Goal: Answer question/provide support

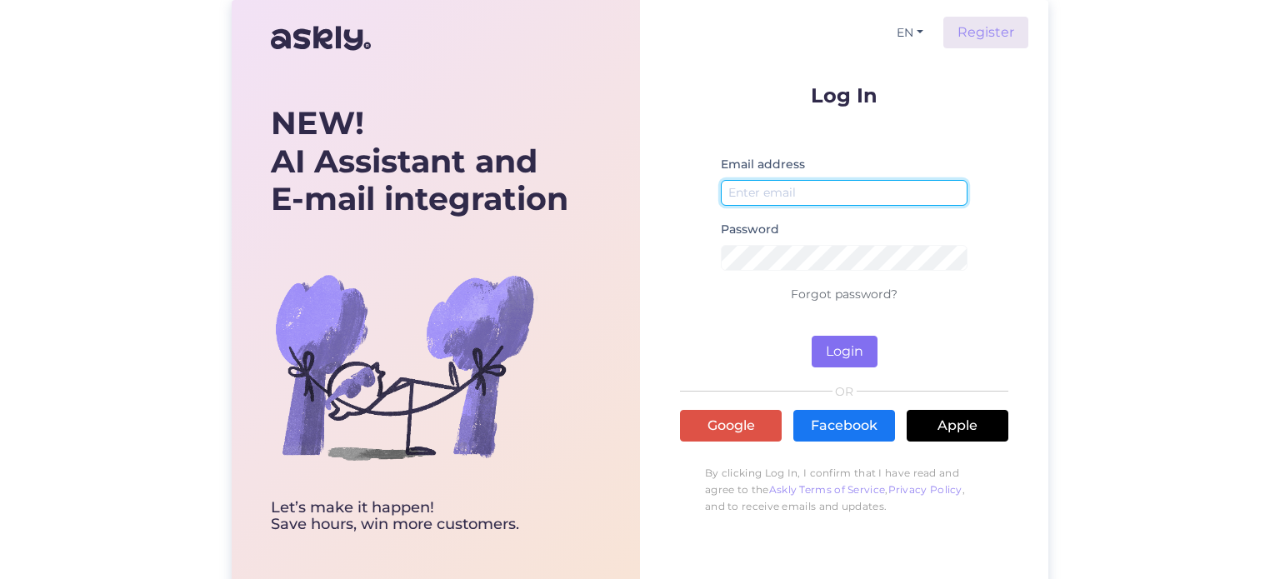
type input "[EMAIL_ADDRESS][DOMAIN_NAME]"
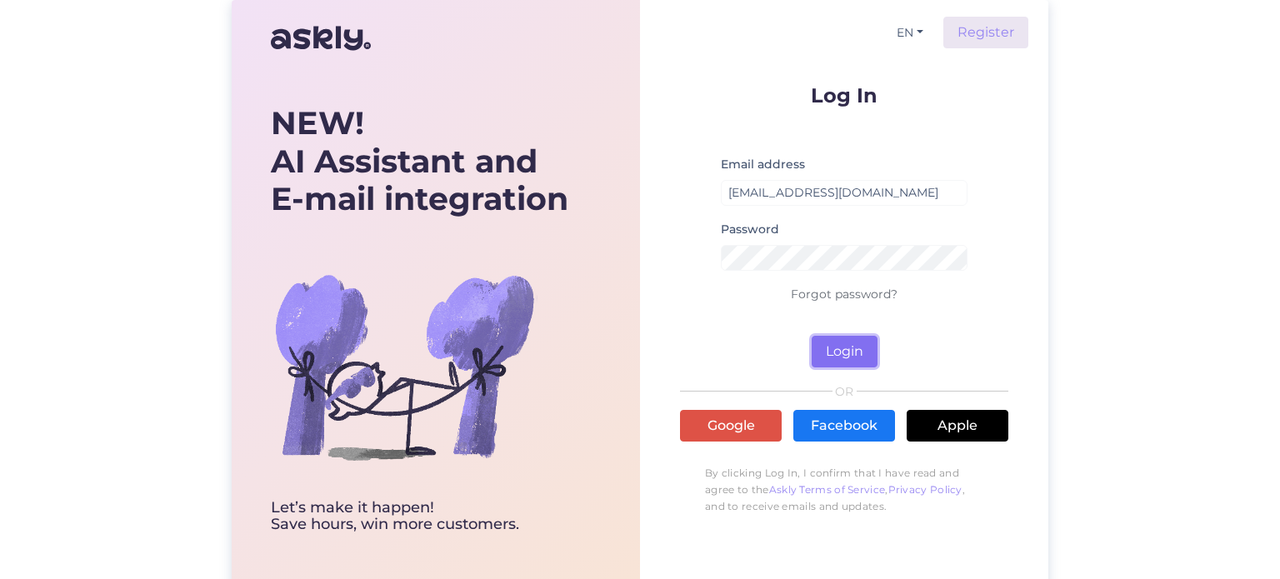
click at [836, 349] on button "Login" at bounding box center [844, 352] width 66 height 32
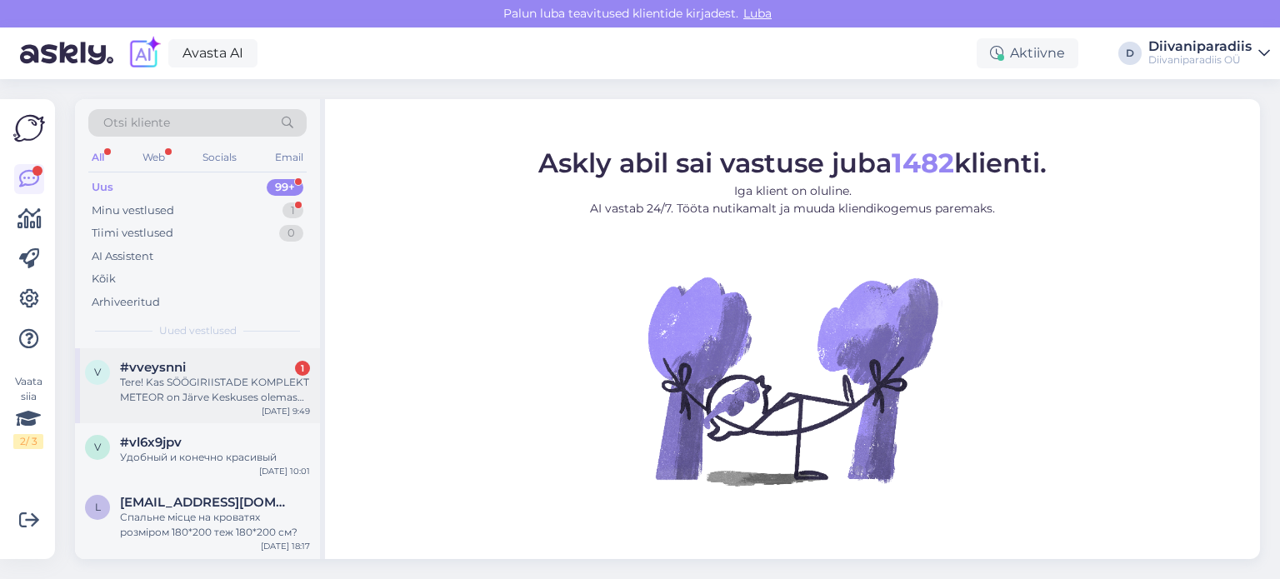
click at [181, 382] on div "Tere! Kas SÖÖGIRIISTADE KOMPLEKT METEOR on Järve Keskuses olemas või pean telli…" at bounding box center [215, 390] width 190 height 30
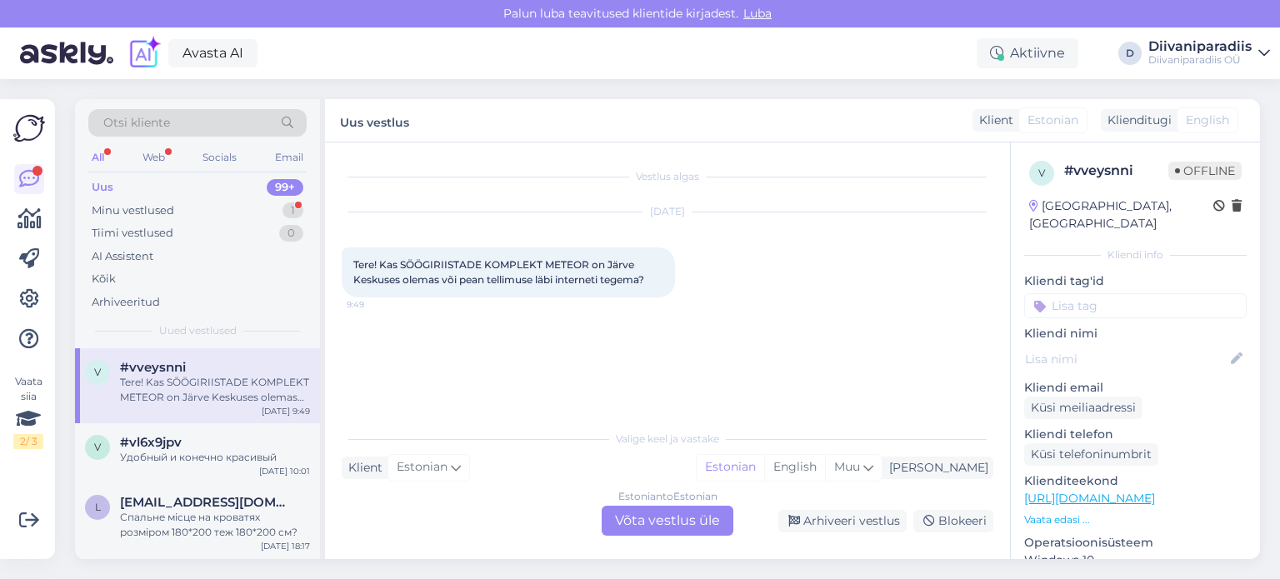
click at [632, 522] on div "Estonian to Estonian Võta vestlus üle" at bounding box center [668, 521] width 132 height 30
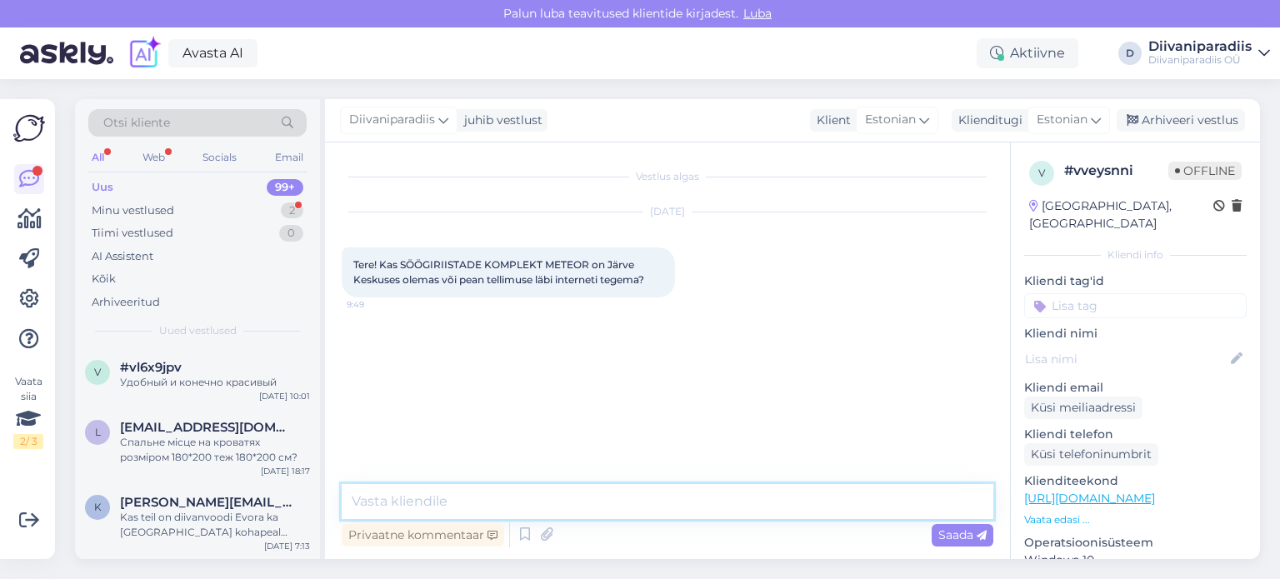
click at [462, 507] on textarea at bounding box center [668, 501] width 652 height 35
type textarea "Tere!"
type textarea "M"
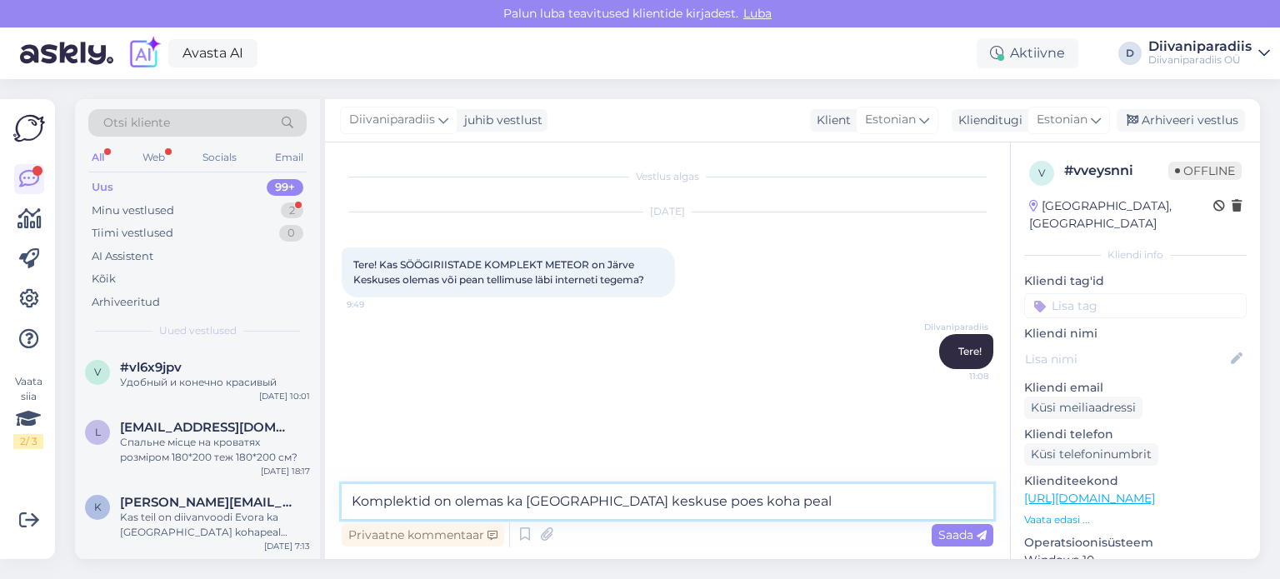
type textarea "Komplektid on olemas ka [GEOGRAPHIC_DATA] keskuse poes koha peal."
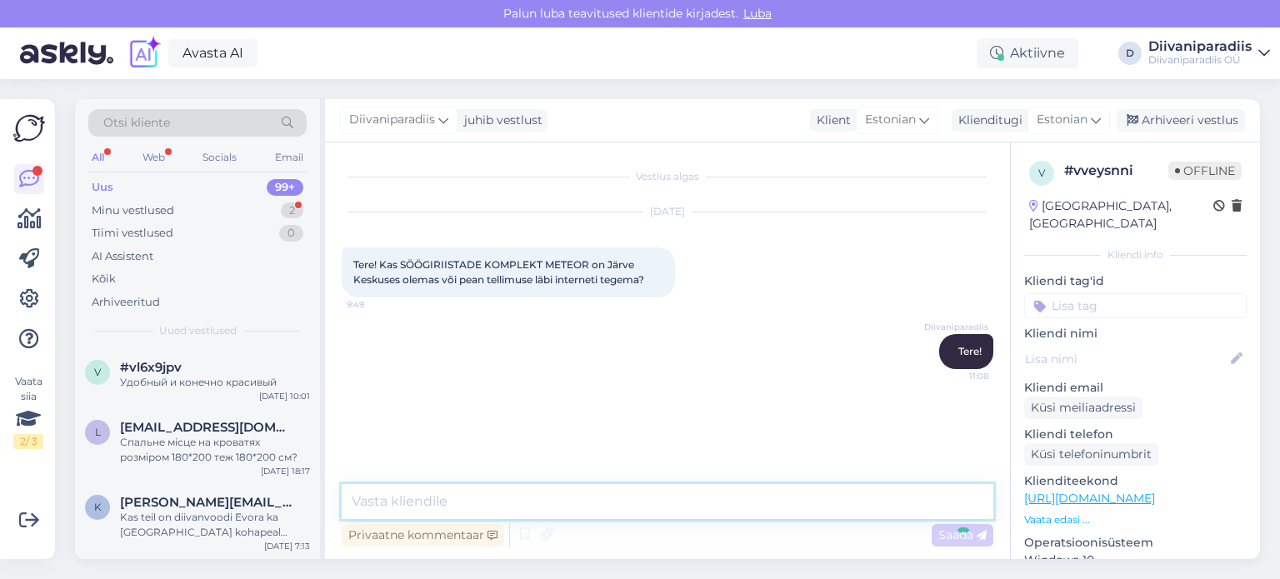
scroll to position [5, 0]
